Goal: Task Accomplishment & Management: Use online tool/utility

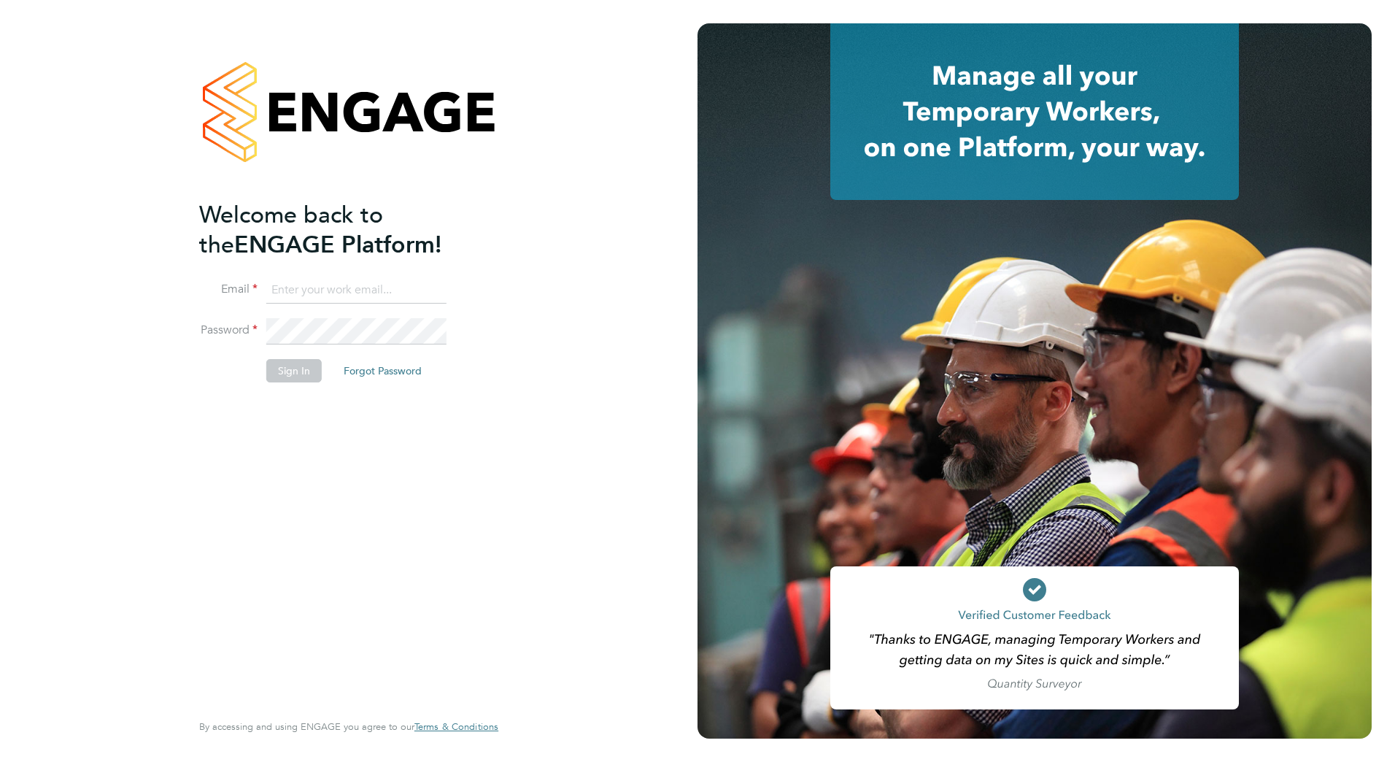
type input "hammad818@gmail.com"
click at [282, 367] on button "Sign In" at bounding box center [293, 370] width 55 height 23
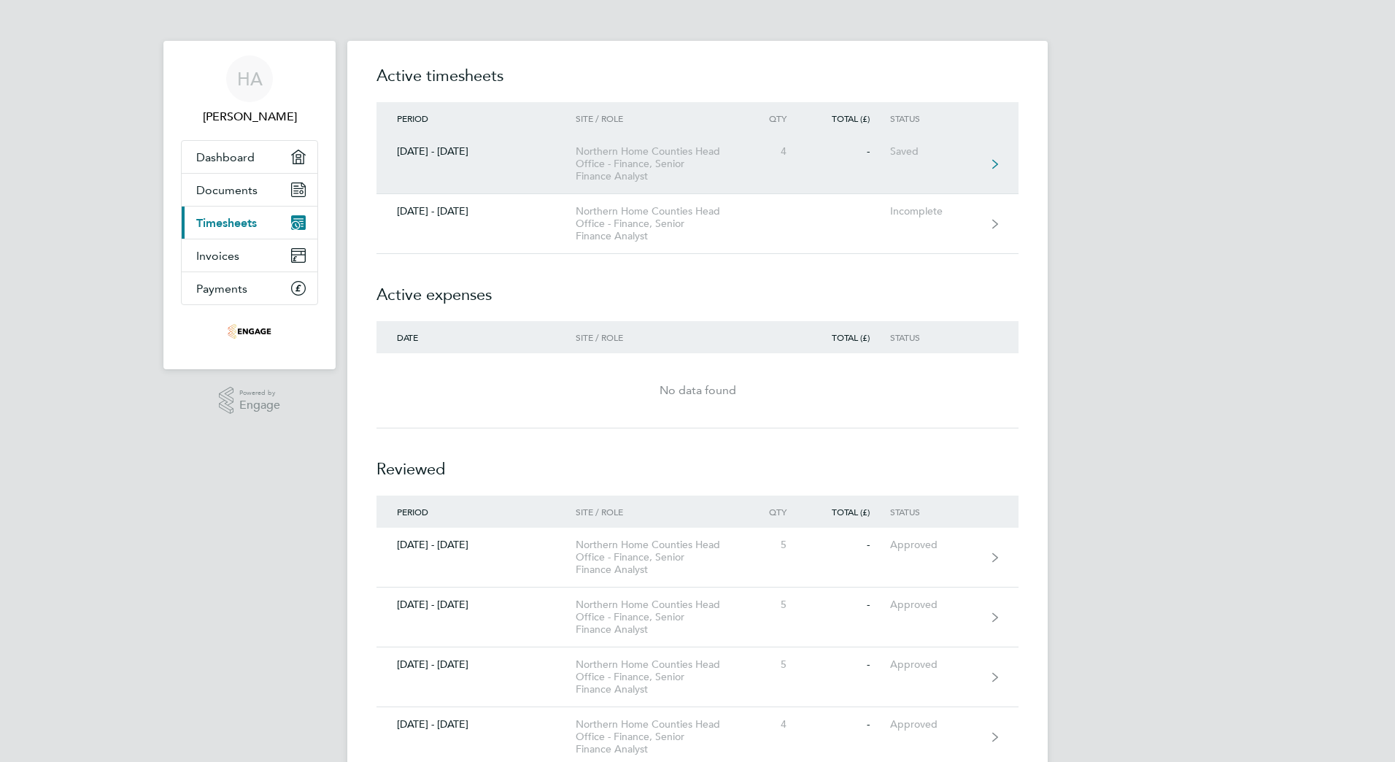
click at [681, 156] on div "Northern Home Counties Head Office - Finance, Senior Finance Analyst" at bounding box center [659, 163] width 167 height 37
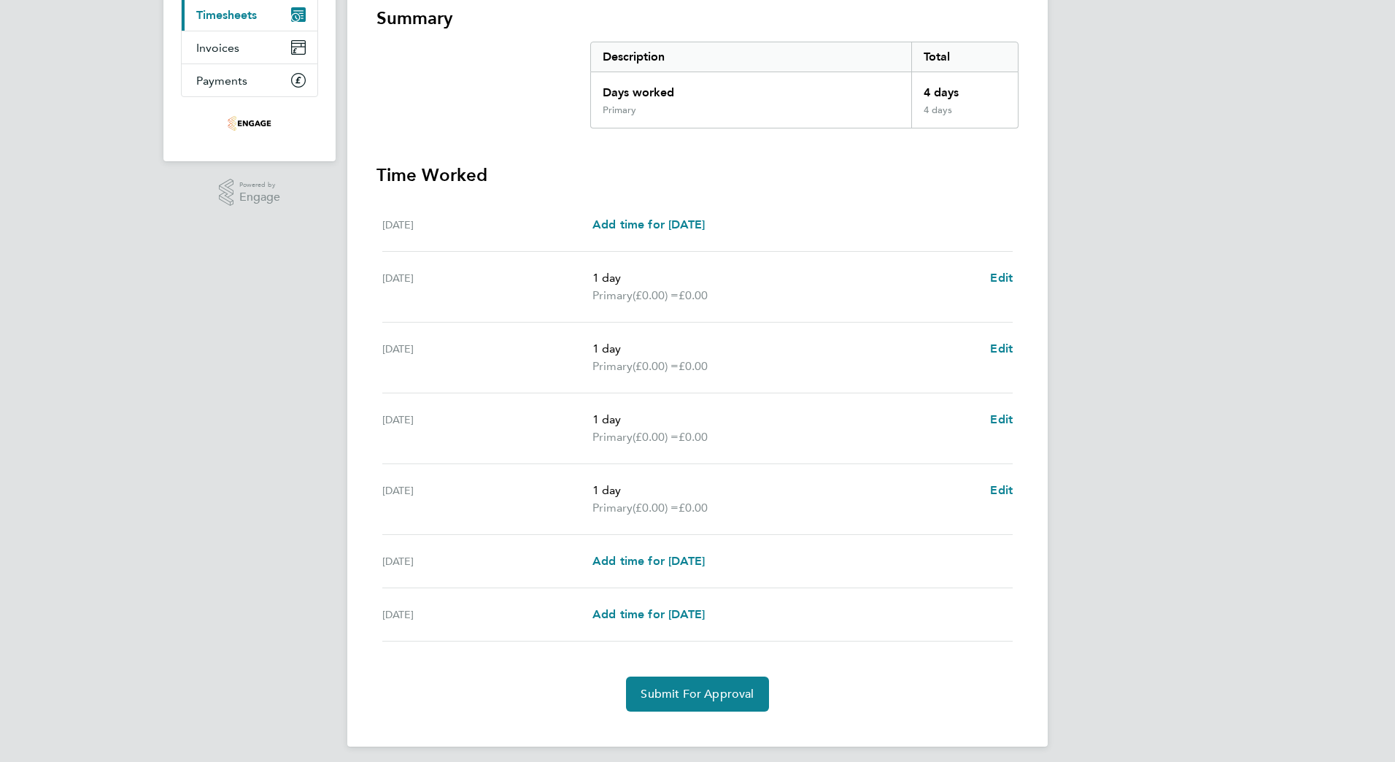
scroll to position [216, 0]
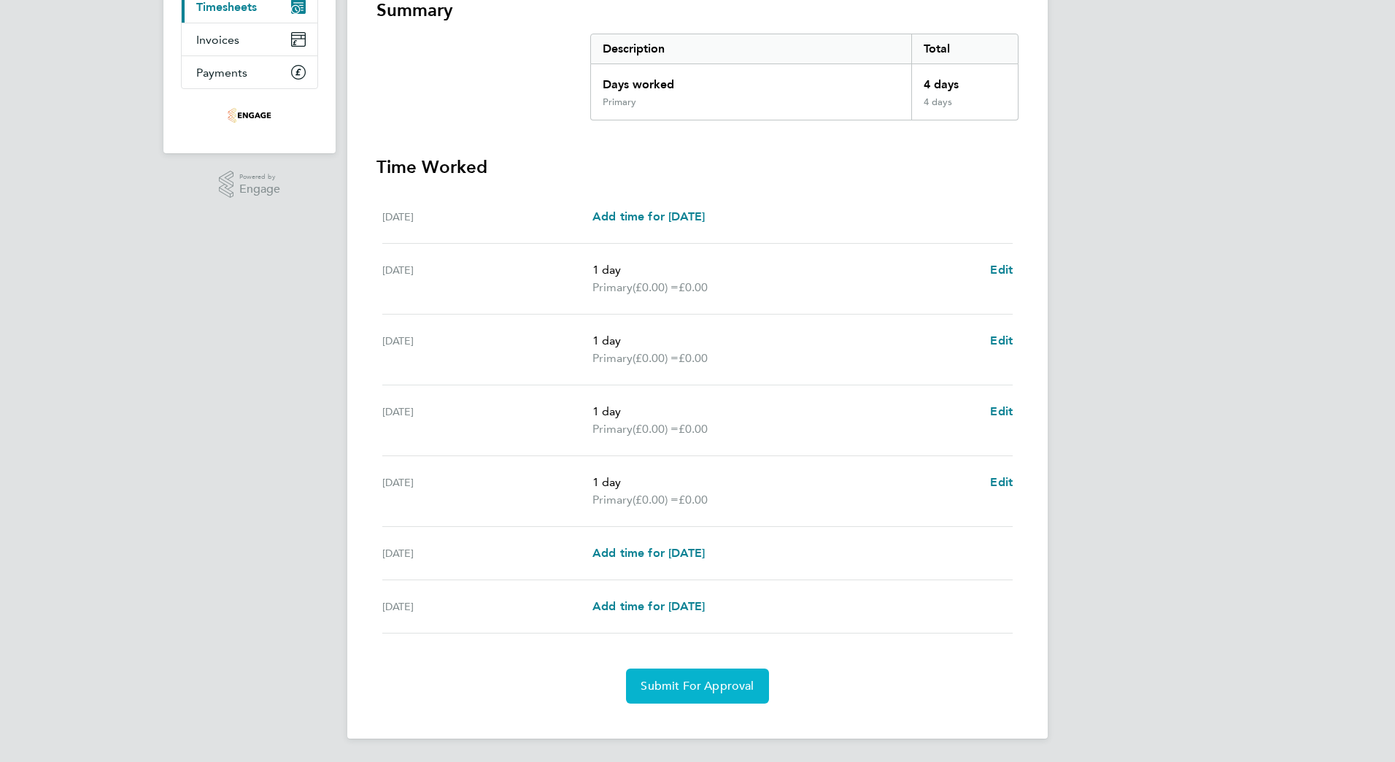
click at [685, 692] on span "Submit For Approval" at bounding box center [696, 685] width 113 height 15
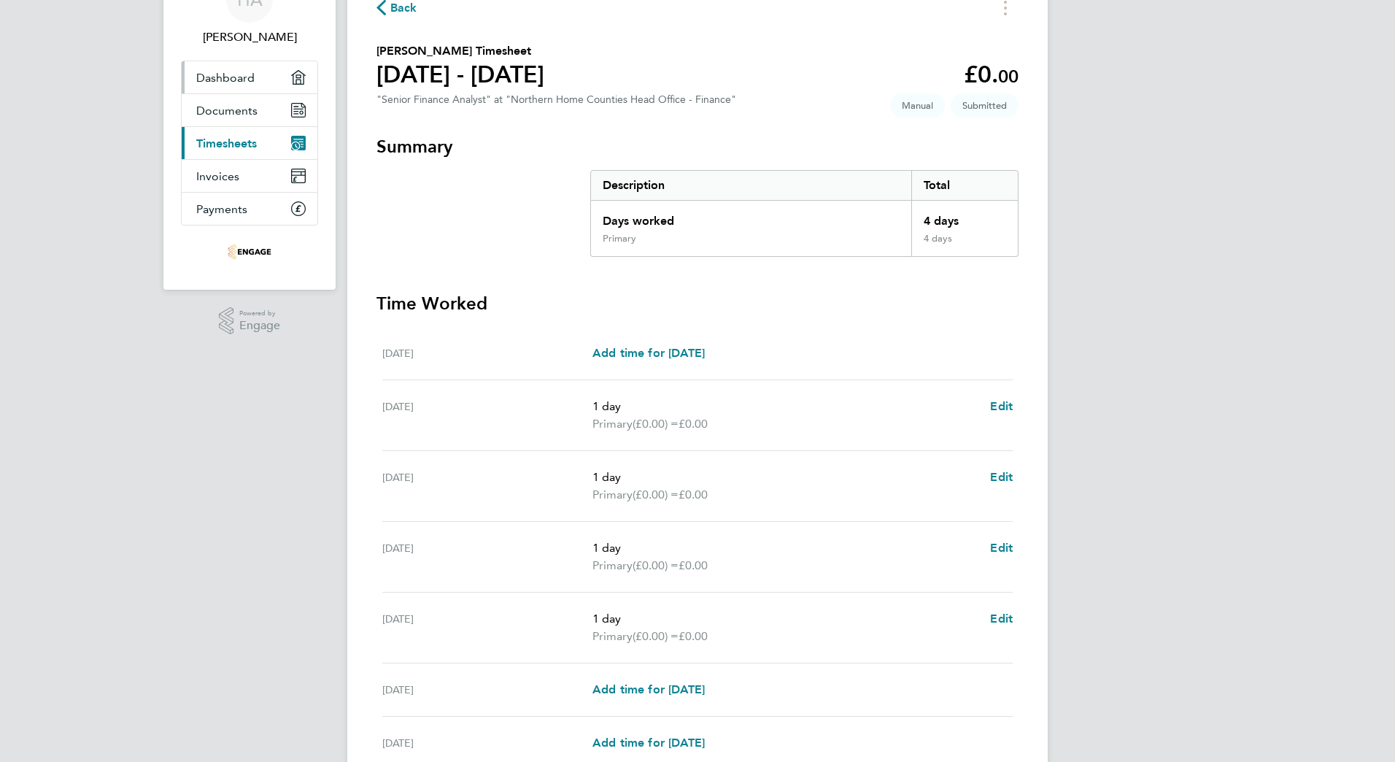
scroll to position [73, 0]
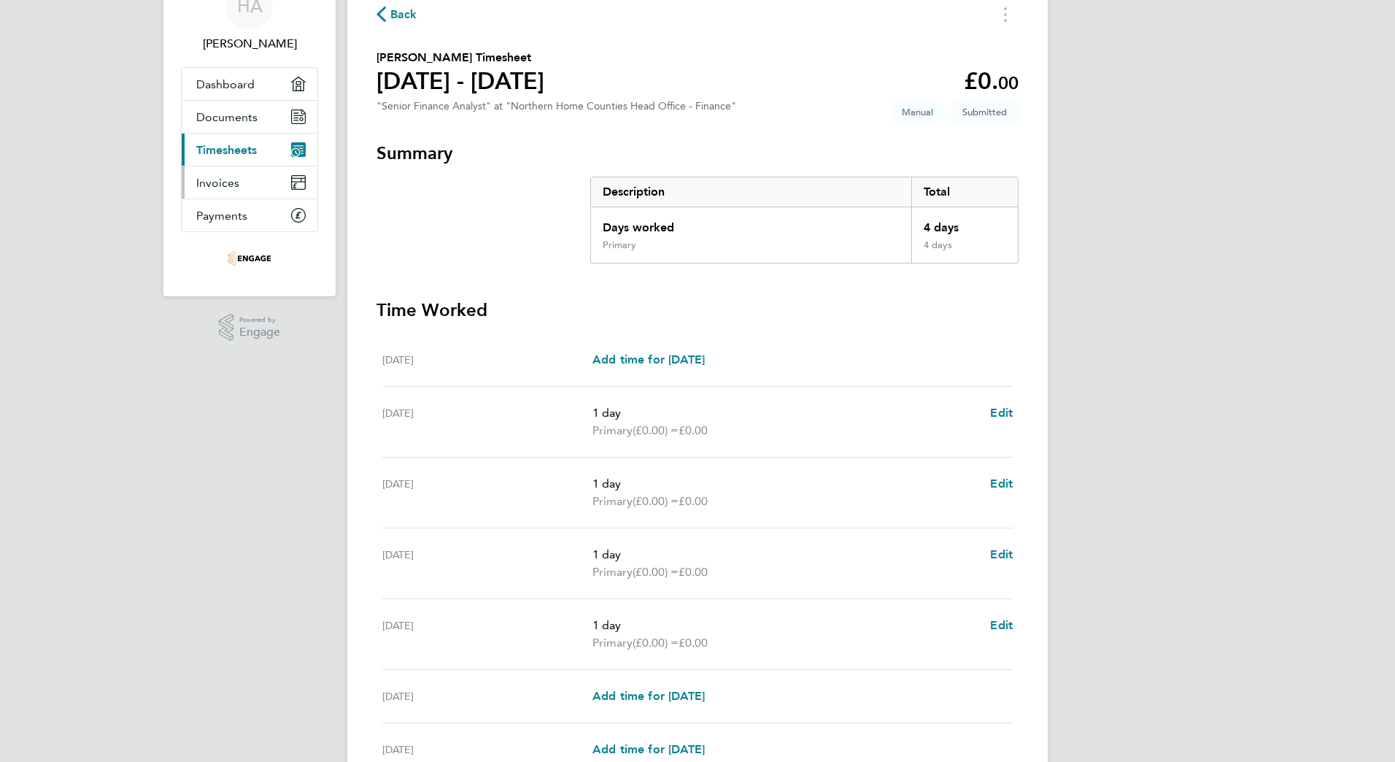
drag, startPoint x: 218, startPoint y: 153, endPoint x: 270, endPoint y: 174, distance: 55.7
click at [220, 153] on span "Timesheets" at bounding box center [226, 150] width 61 height 14
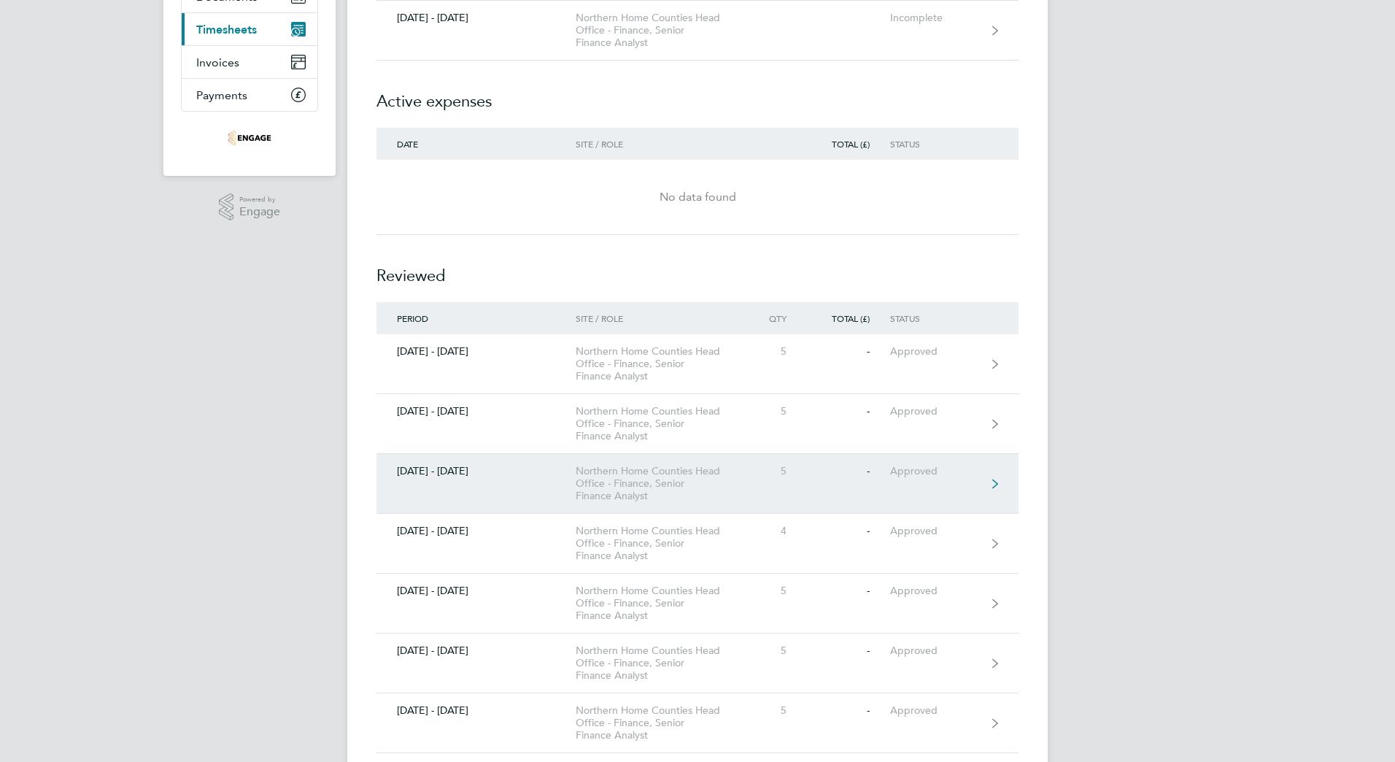
scroll to position [219, 0]
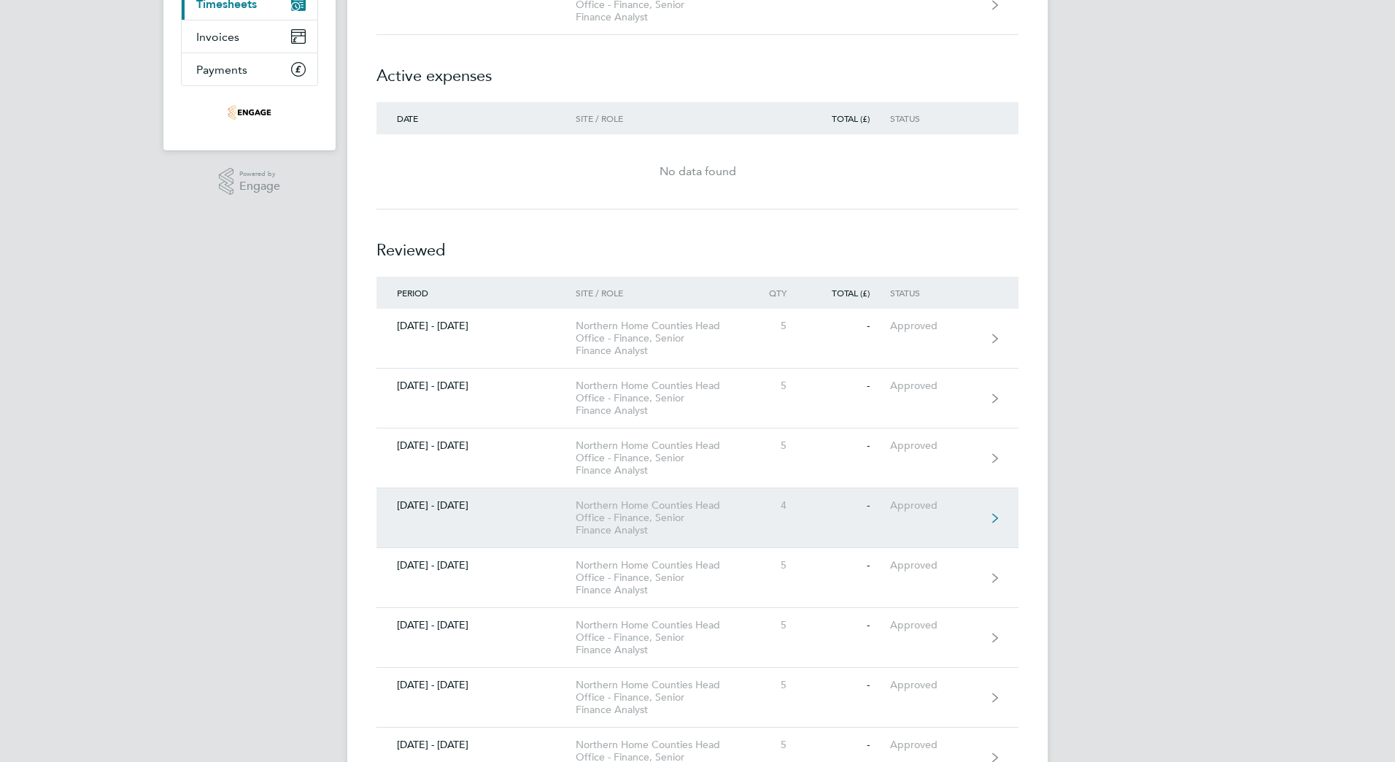
click at [672, 519] on div "Northern Home Counties Head Office - Finance, Senior Finance Analyst" at bounding box center [659, 517] width 167 height 37
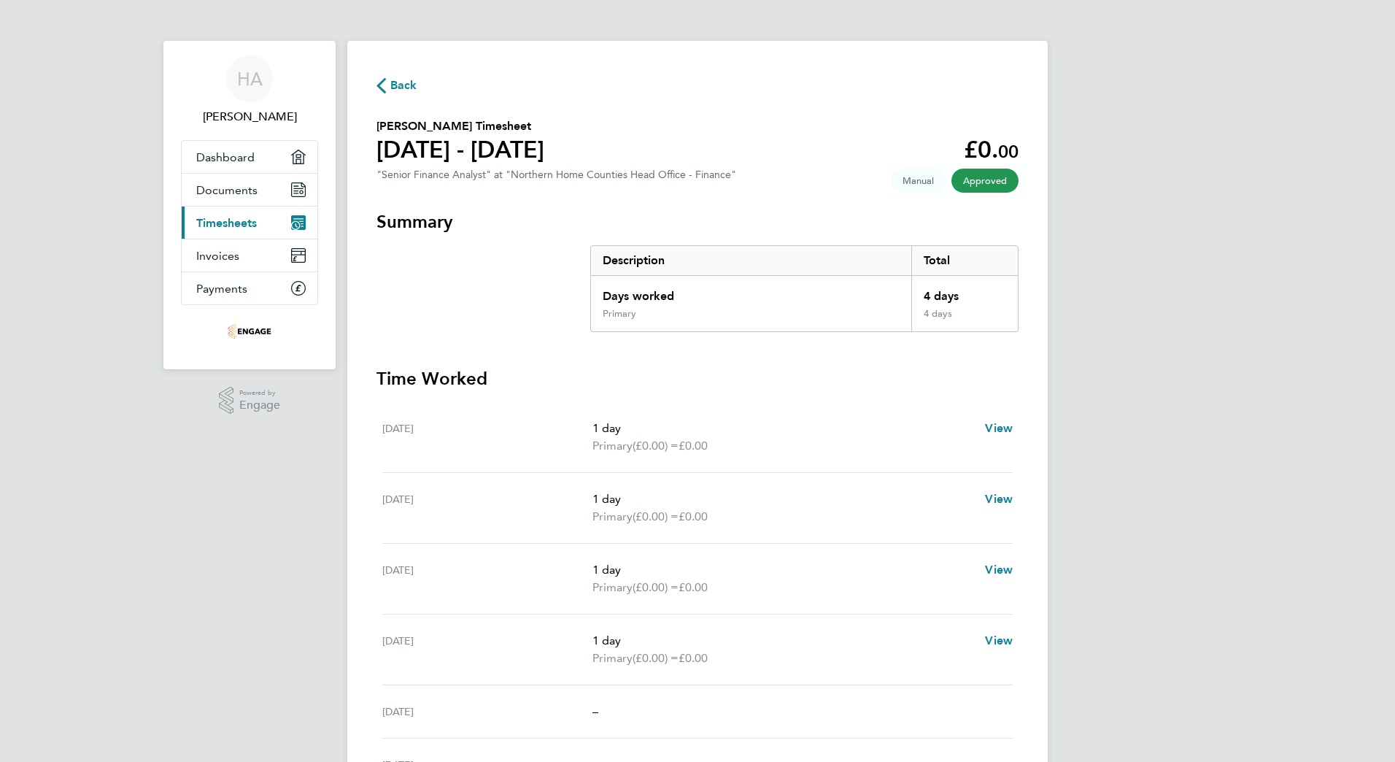
click at [286, 493] on div "[PERSON_NAME] Anwar Applications: Dashboard Documents Current page: Timesheets …" at bounding box center [697, 451] width 1395 height 903
click at [239, 220] on span "Timesheets" at bounding box center [226, 223] width 61 height 14
